Goal: Find contact information: Find contact information

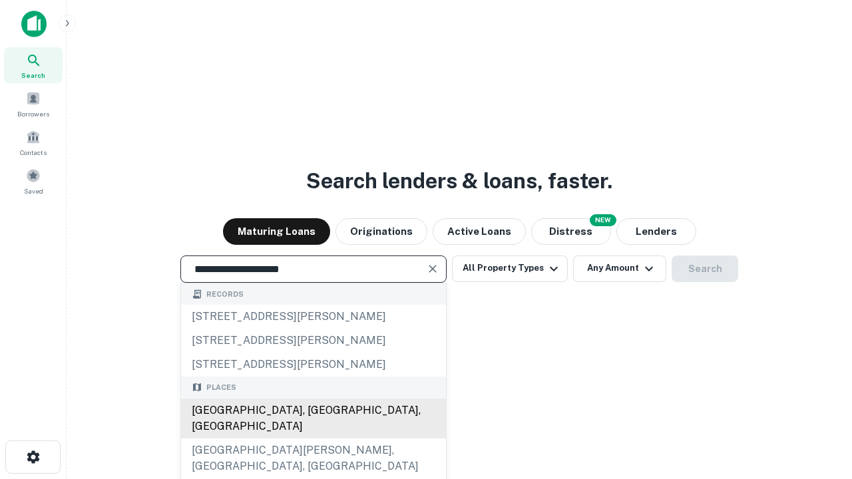
click at [313, 439] on div "[GEOGRAPHIC_DATA], [GEOGRAPHIC_DATA], [GEOGRAPHIC_DATA]" at bounding box center [313, 419] width 265 height 40
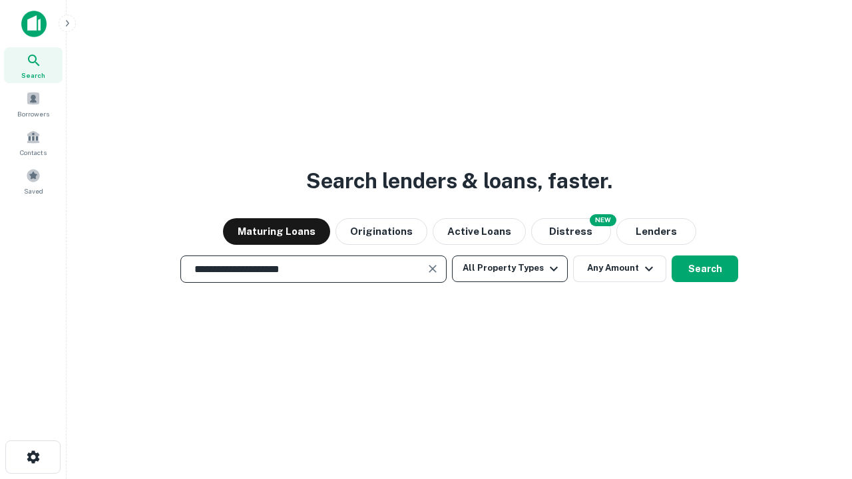
type input "**********"
click at [510, 268] on button "All Property Types" at bounding box center [510, 269] width 116 height 27
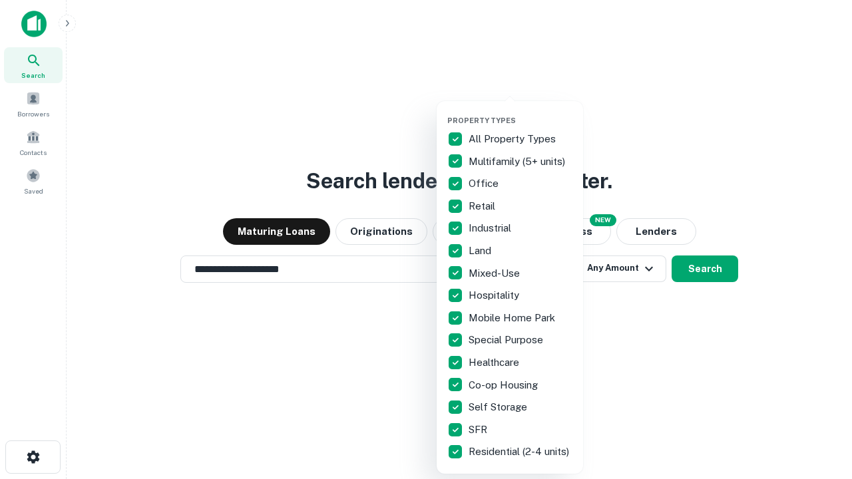
click at [521, 112] on button "button" at bounding box center [520, 112] width 146 height 1
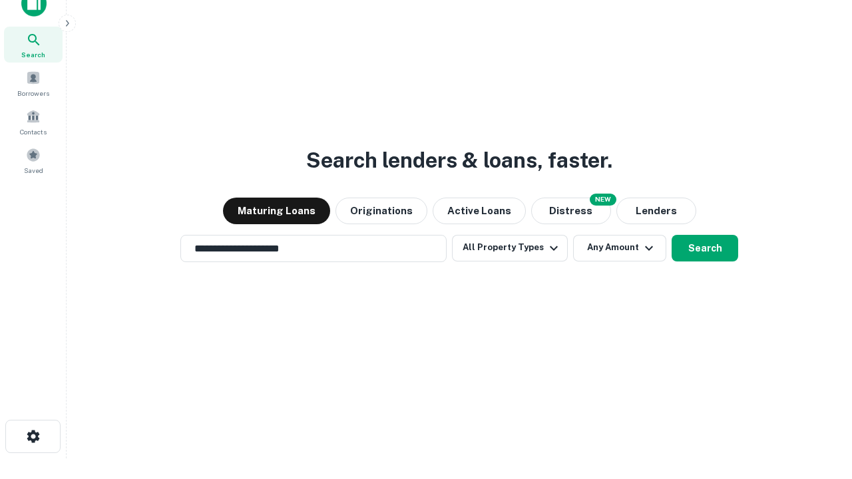
scroll to position [8, 160]
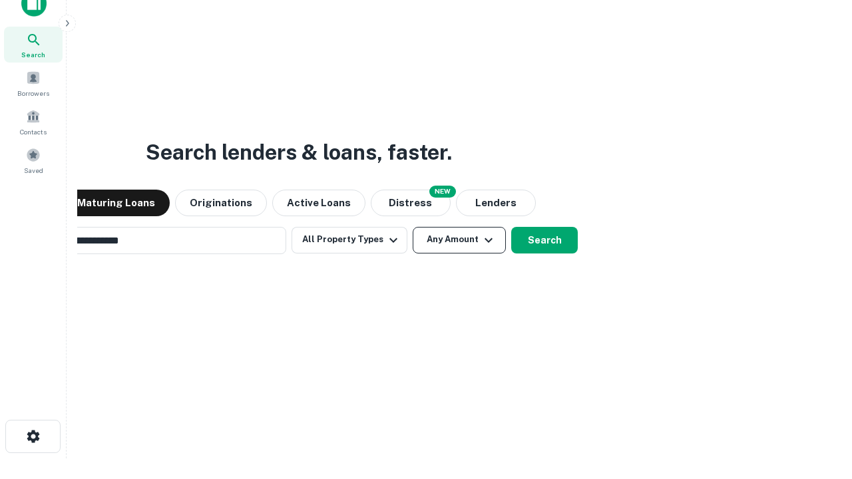
click at [413, 227] on button "Any Amount" at bounding box center [459, 240] width 93 height 27
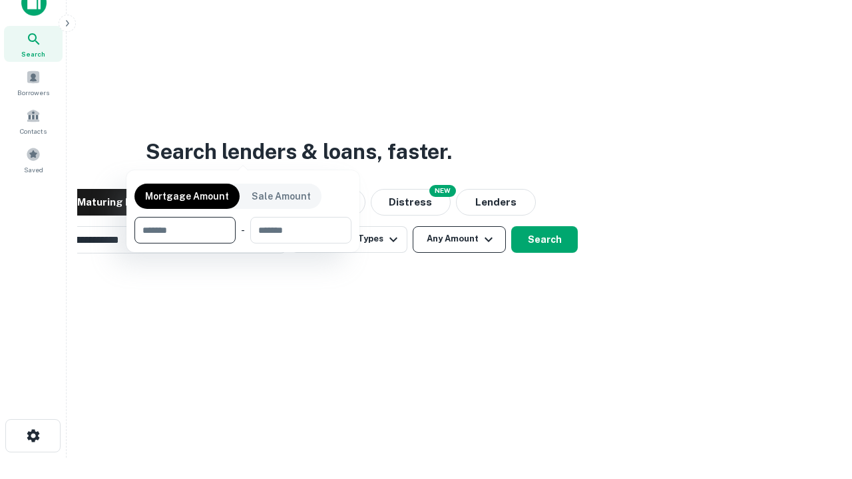
scroll to position [96, 377]
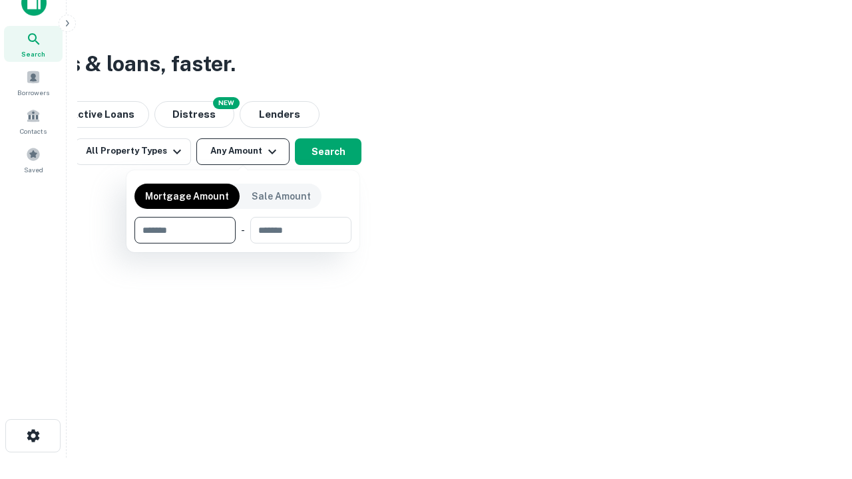
type input "*******"
click at [243, 244] on button "button" at bounding box center [242, 244] width 217 height 1
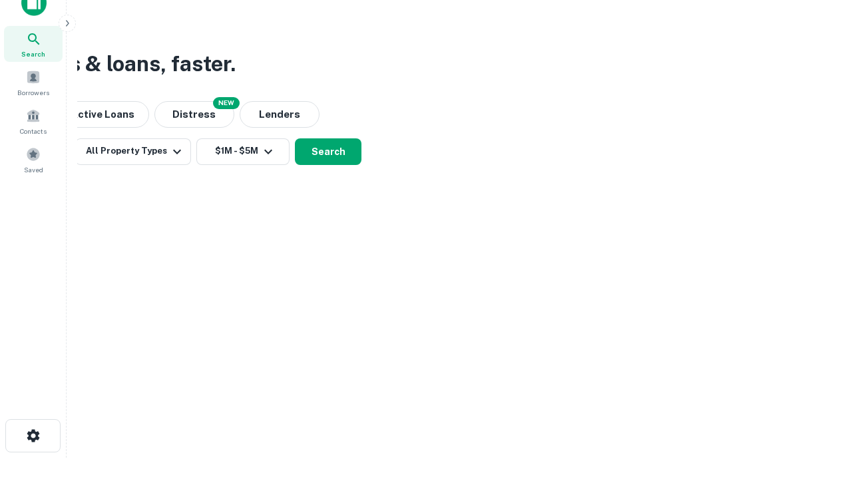
scroll to position [8, 246]
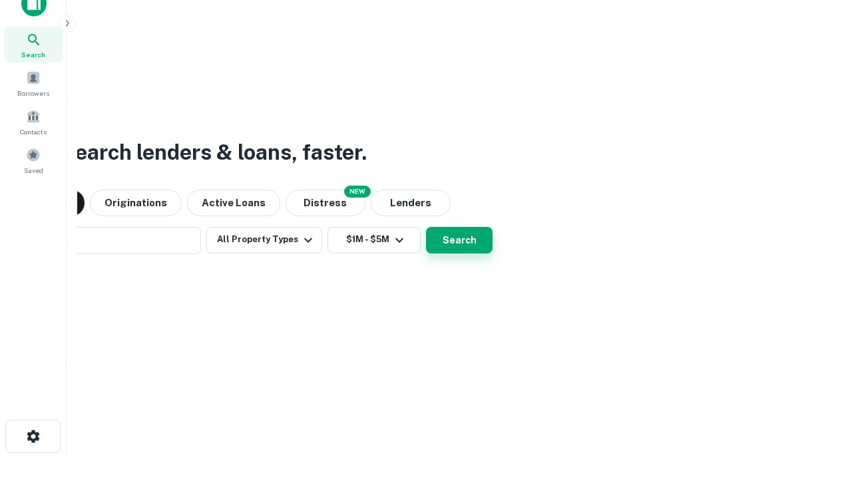
click at [426, 227] on button "Search" at bounding box center [459, 240] width 67 height 27
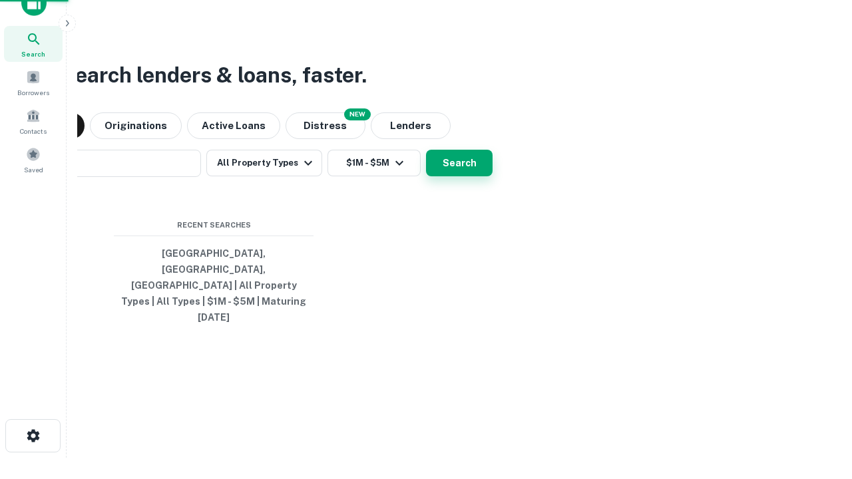
scroll to position [35, 377]
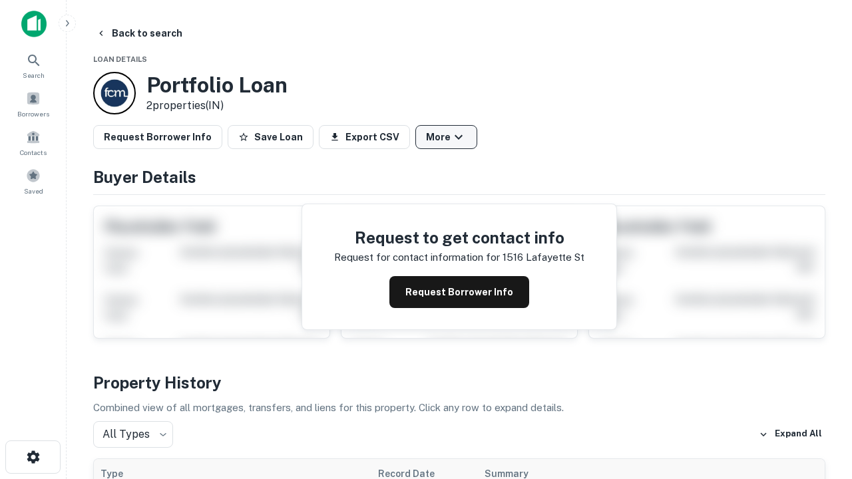
click at [446, 137] on button "More" at bounding box center [446, 137] width 62 height 24
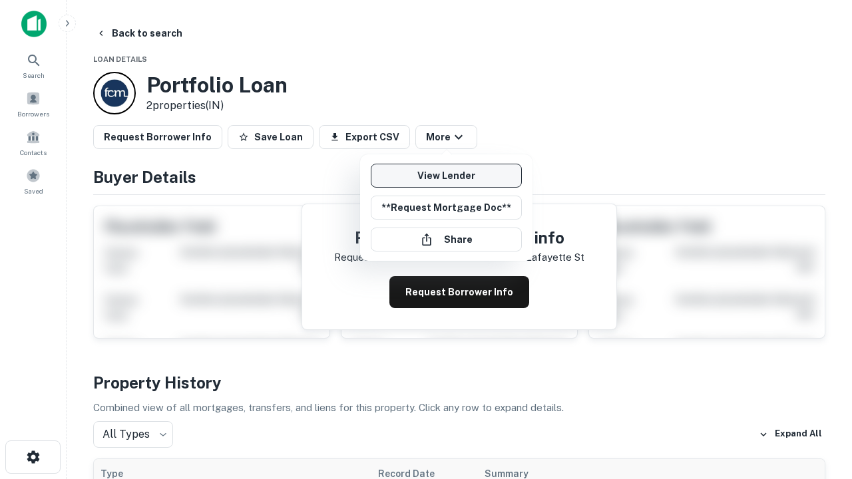
click at [446, 176] on link "View Lender" at bounding box center [446, 176] width 151 height 24
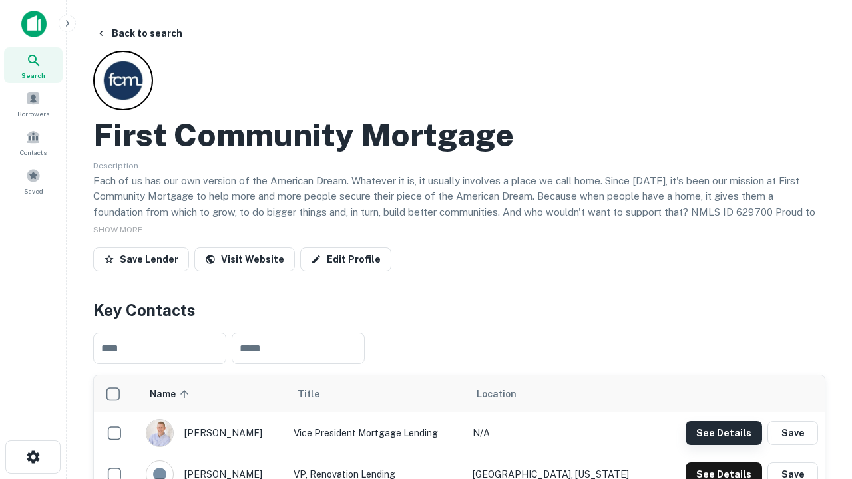
click at [724, 433] on button "See Details" at bounding box center [724, 433] width 77 height 24
click at [33, 457] on icon "button" at bounding box center [33, 457] width 16 height 16
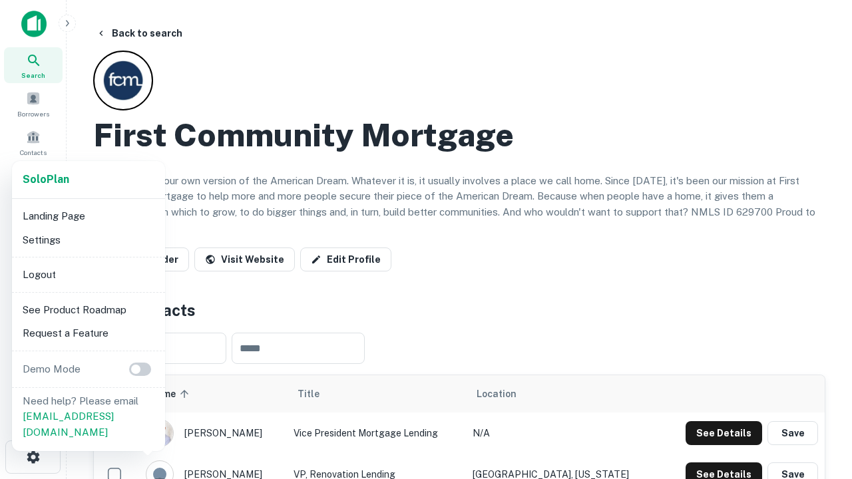
click at [88, 274] on li "Logout" at bounding box center [88, 275] width 142 height 24
